Goal: Find contact information: Find contact information

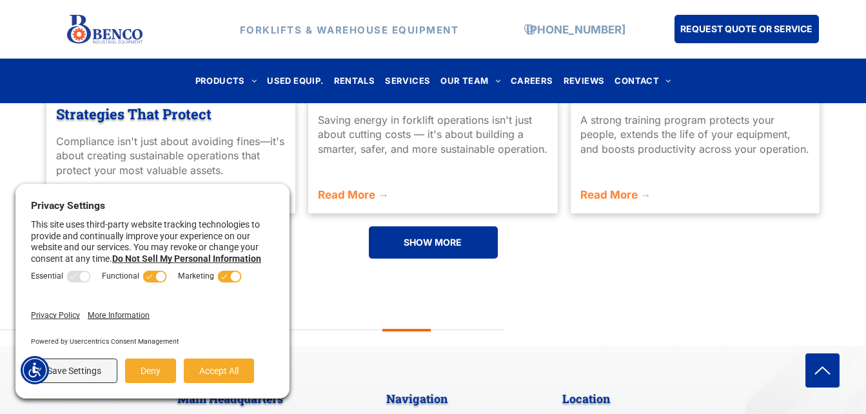
scroll to position [3269, 0]
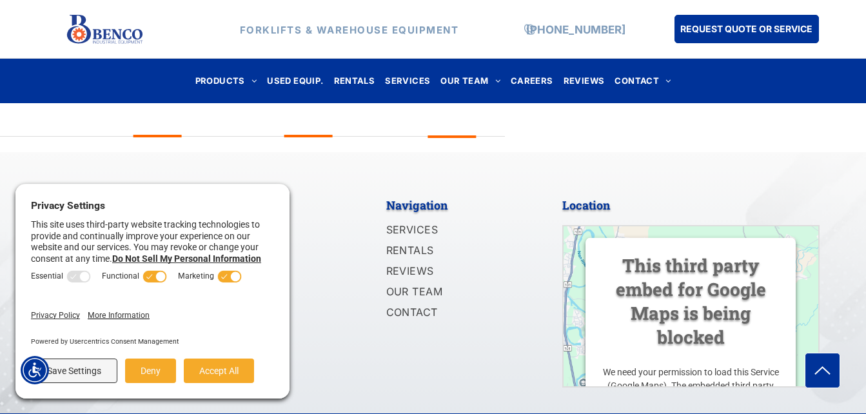
click at [364, 271] on div "Main Headquarters 1140 Mid Rivers Industrial Drive Saint Peters, MO 63376 (636)…" at bounding box center [272, 289] width 194 height 197
click at [238, 371] on button "Accept All" at bounding box center [219, 371] width 70 height 25
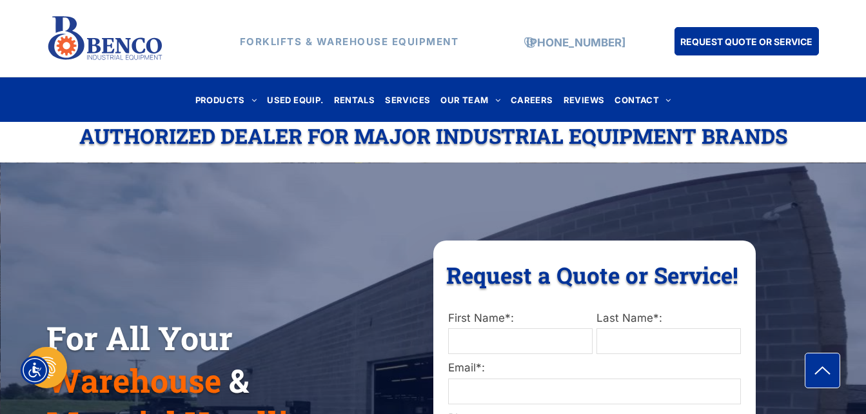
scroll to position [0, 0]
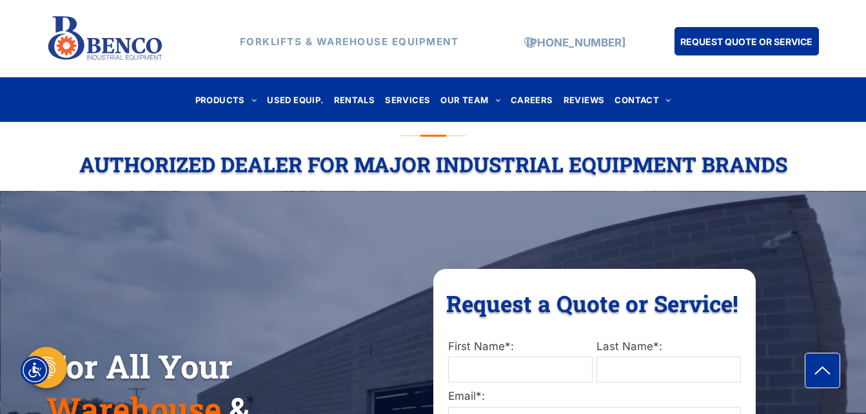
click at [464, 6] on div "FORKLIFTS & WAREHOUSE EQUIPMENT [PHONE_NUMBER] REQUEST QUOTE OR SERVICE" at bounding box center [433, 38] width 866 height 77
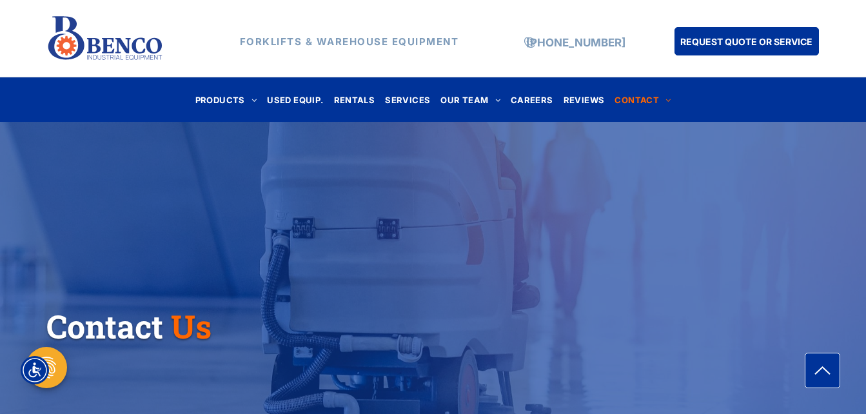
click at [176, 30] on div "FORKLIFTS & WAREHOUSE EQUIPMENT" at bounding box center [336, 38] width 323 height 55
click at [198, 8] on div "FORKLIFTS & WAREHOUSE EQUIPMENT [PHONE_NUMBER] REQUEST QUOTE OR SERVICE" at bounding box center [433, 38] width 866 height 77
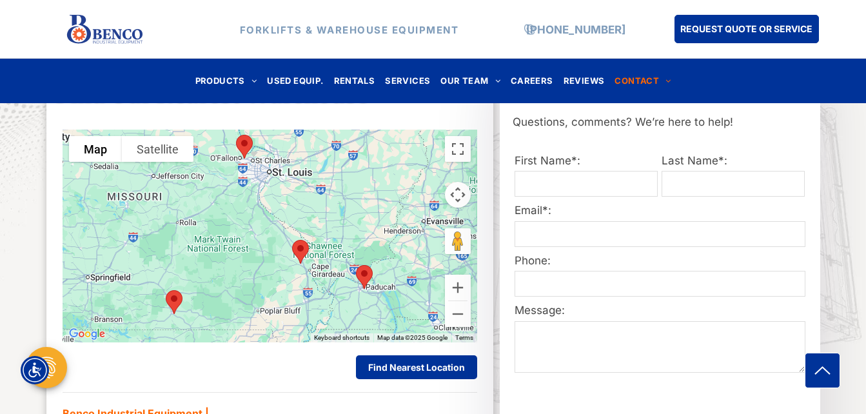
scroll to position [556, 0]
drag, startPoint x: 564, startPoint y: 309, endPoint x: 593, endPoint y: 233, distance: 81.5
click at [593, 233] on form "First Name*: Last Name*: Email*: Phone: Message: ******" at bounding box center [660, 309] width 294 height 315
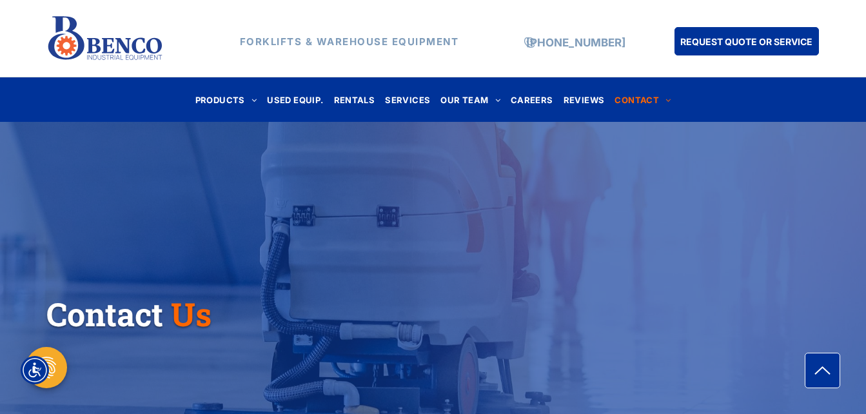
scroll to position [0, 0]
